Goal: Find specific page/section: Find specific page/section

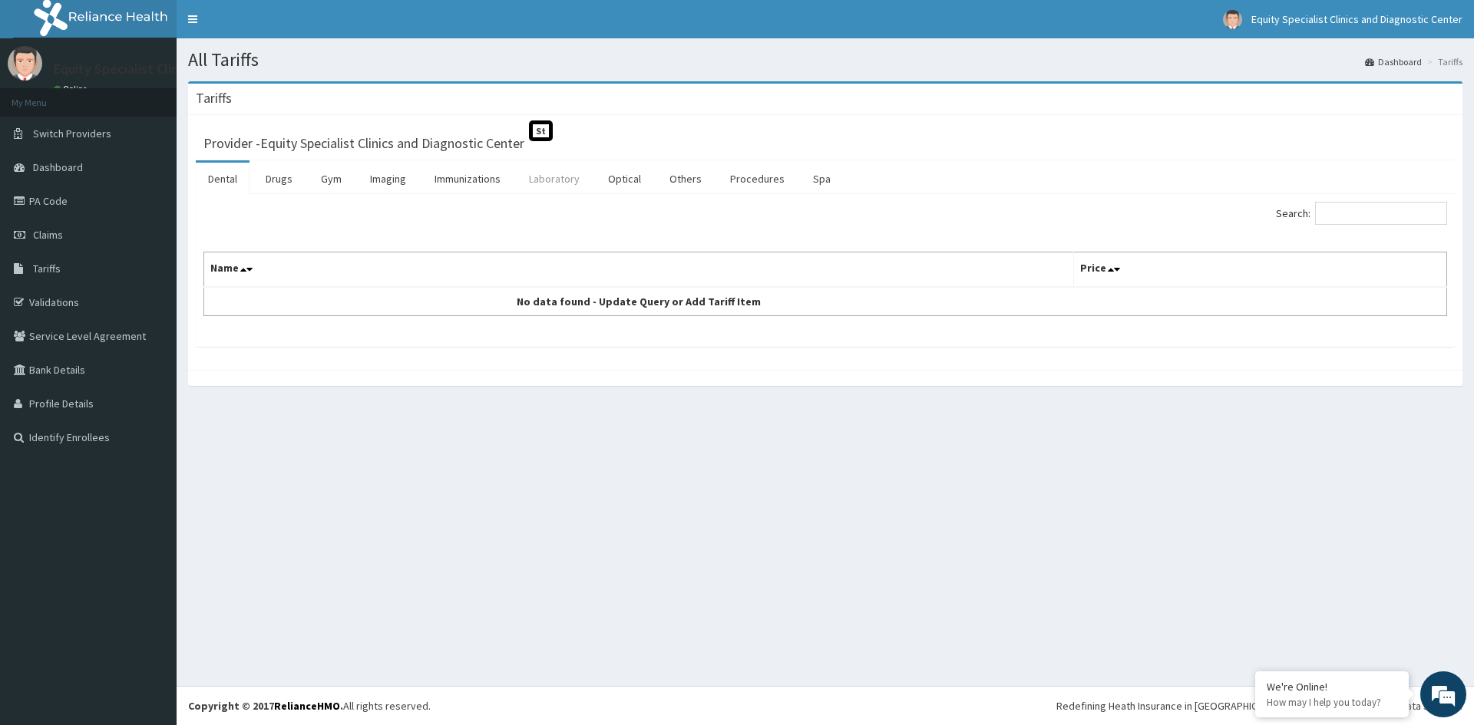
click at [569, 167] on link "Laboratory" at bounding box center [554, 179] width 75 height 32
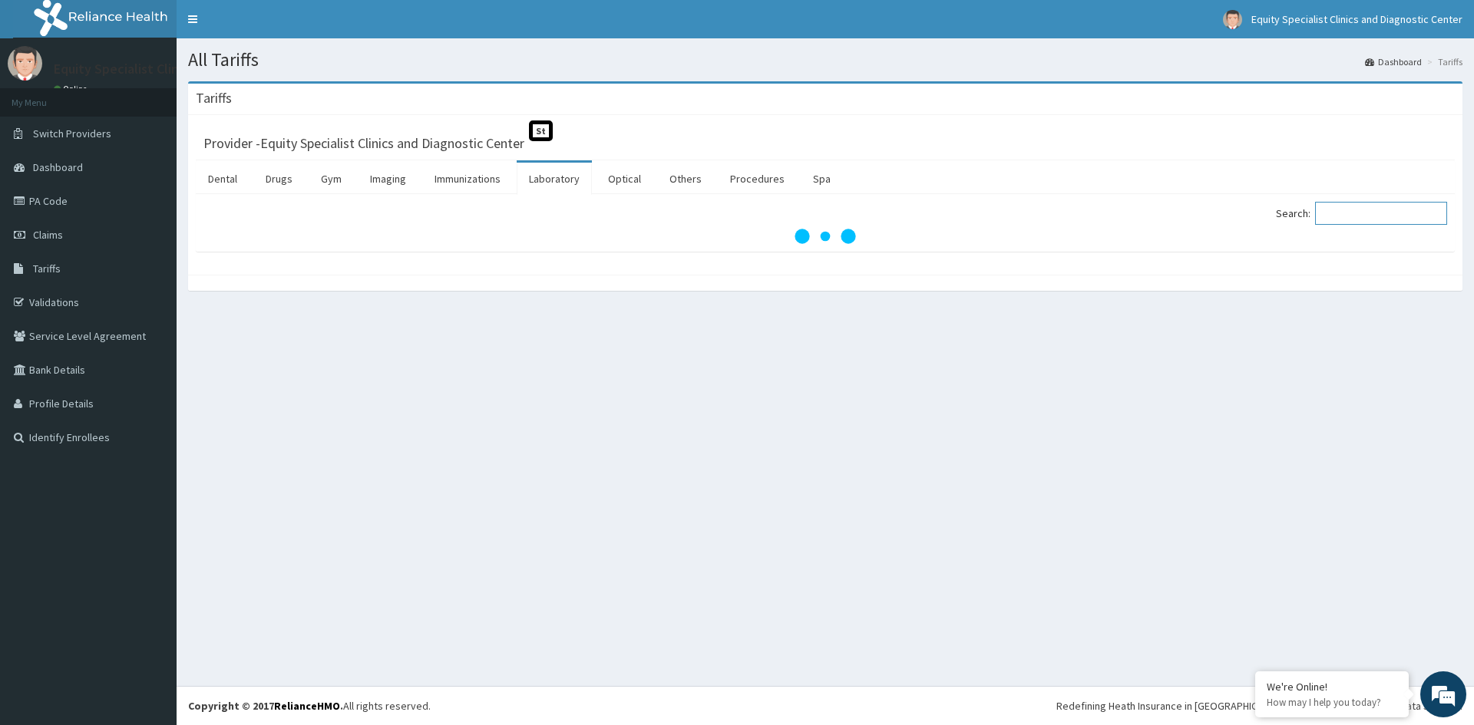
click at [1400, 215] on input "Search:" at bounding box center [1381, 213] width 132 height 23
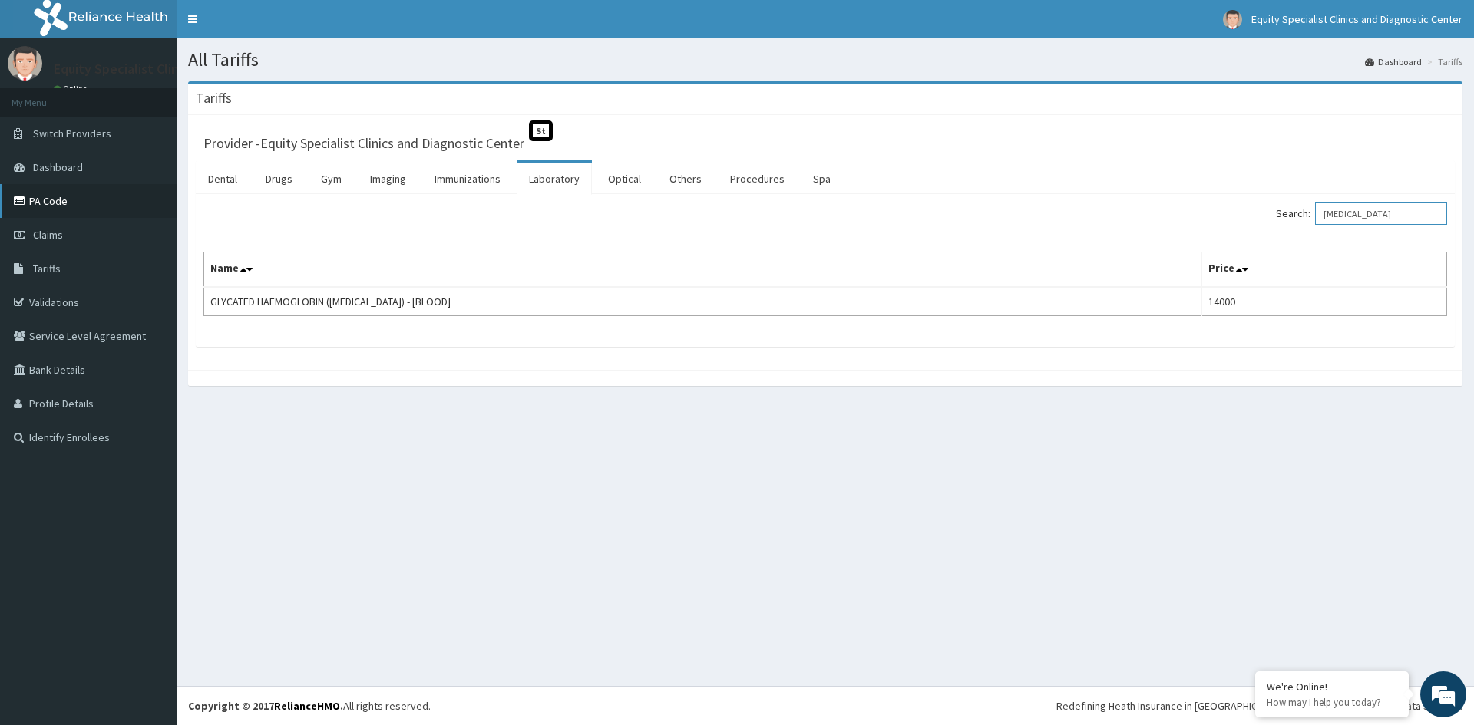
type input "[MEDICAL_DATA]"
click at [34, 204] on link "PA Code" at bounding box center [88, 201] width 177 height 34
click at [562, 182] on link "Laboratory" at bounding box center [554, 179] width 75 height 32
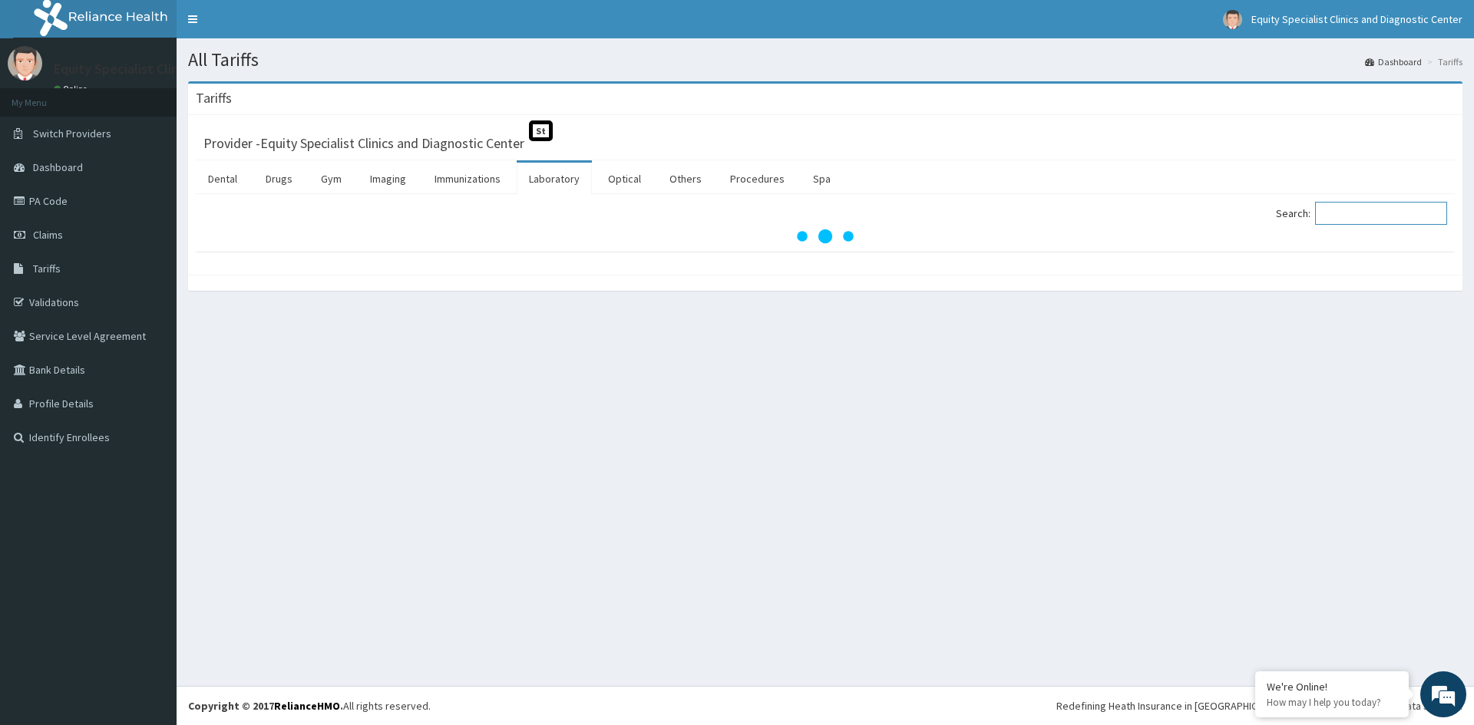
click at [1359, 219] on input "Search:" at bounding box center [1381, 213] width 132 height 23
type input "h"
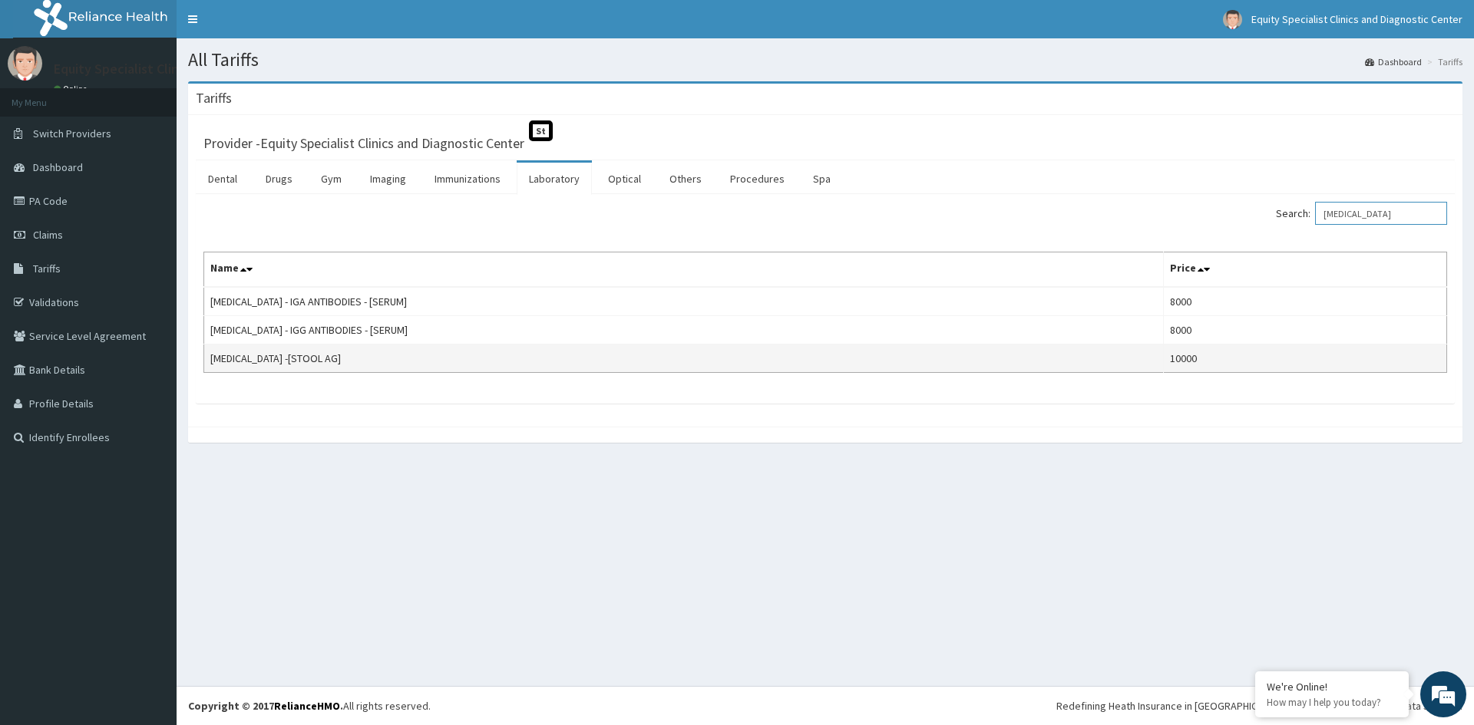
type input "helicobacter"
click at [1288, 356] on td "10000" at bounding box center [1304, 359] width 283 height 28
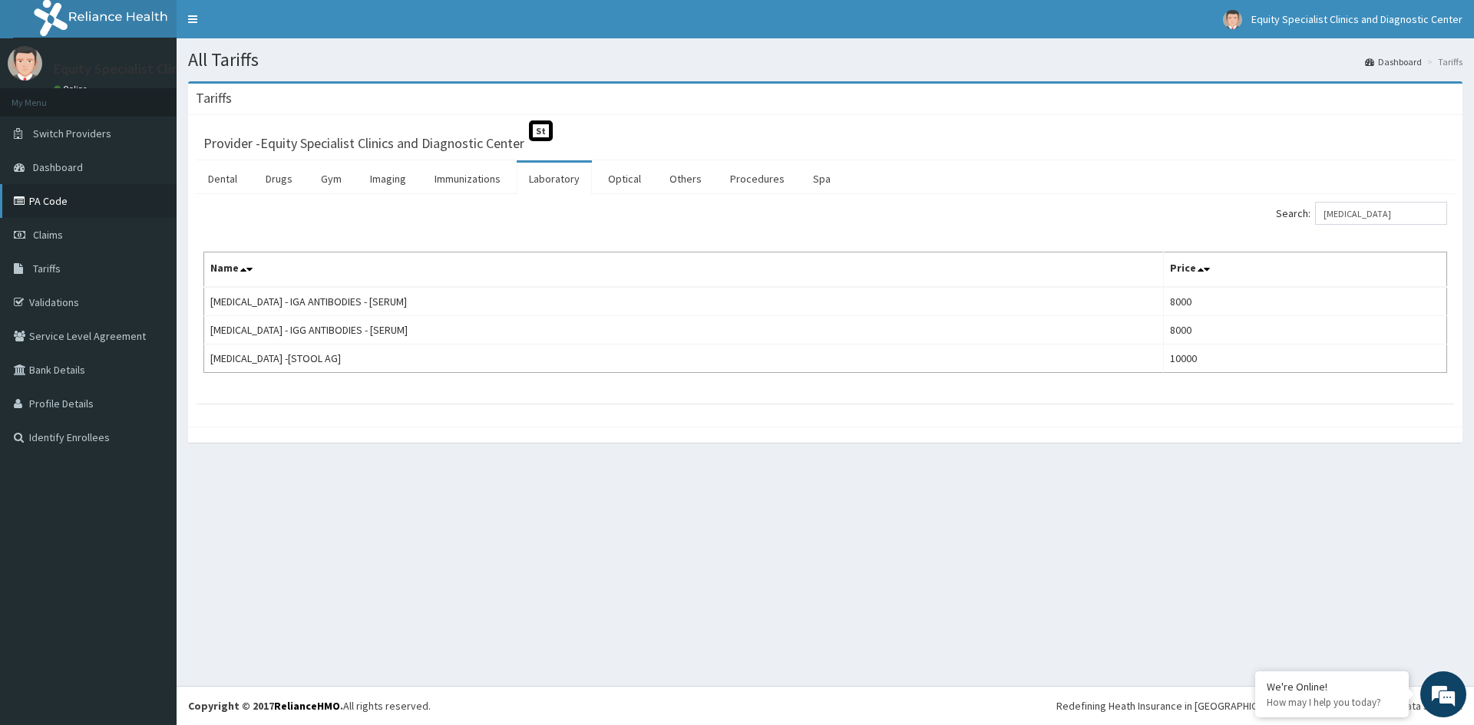
click at [91, 201] on link "PA Code" at bounding box center [88, 201] width 177 height 34
